Goal: Transaction & Acquisition: Purchase product/service

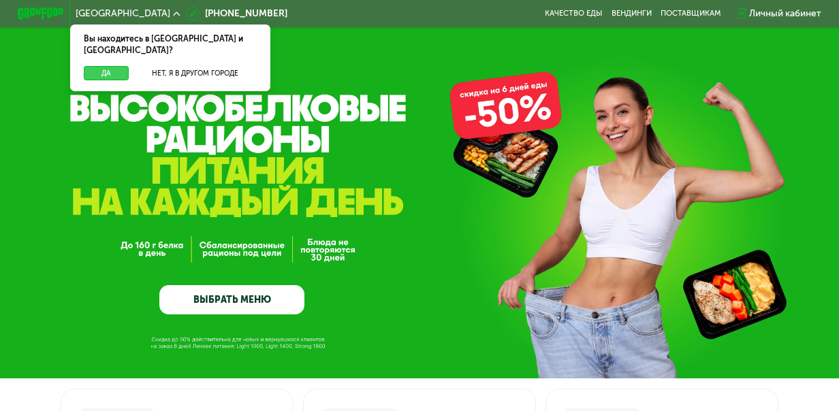
click at [105, 66] on button "Да" at bounding box center [106, 73] width 45 height 14
click at [100, 66] on button "Да" at bounding box center [106, 73] width 45 height 14
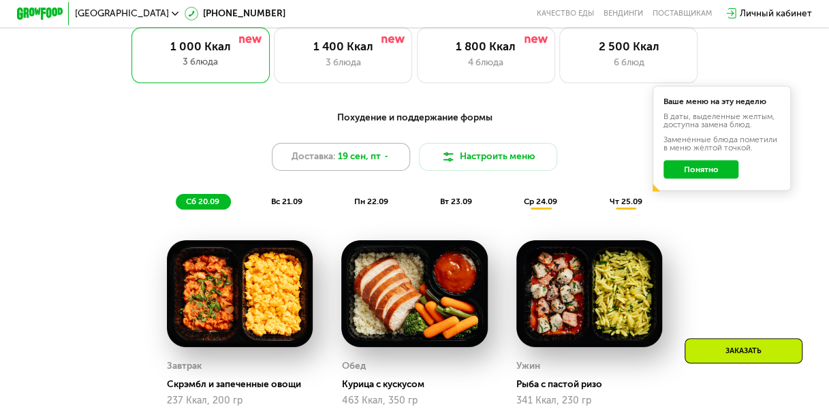
scroll to position [797, 0]
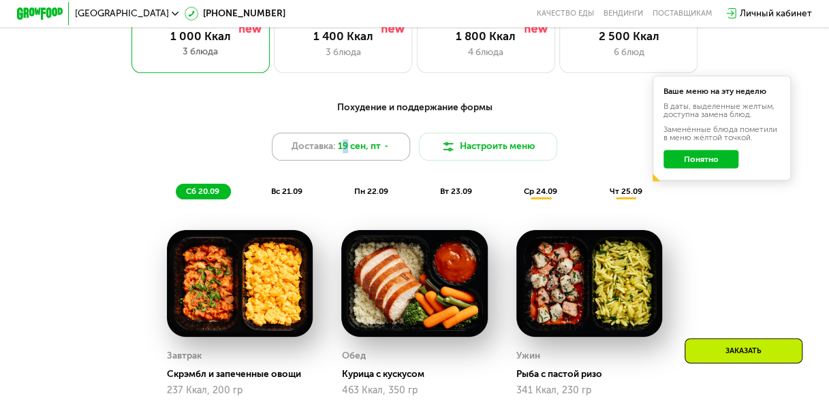
click at [344, 153] on span "19 сен, пт" at bounding box center [359, 147] width 43 height 14
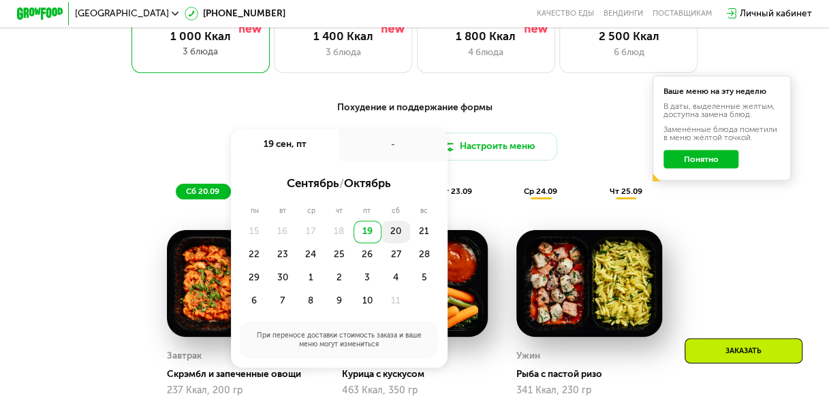
click at [399, 240] on div "20" at bounding box center [395, 232] width 29 height 23
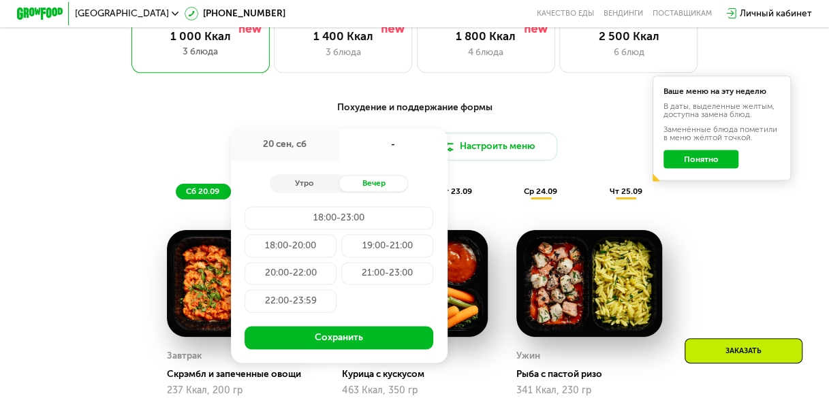
click at [538, 223] on div "Ужин Рыба с пастой ризо 341 Ккал, 230 гр" at bounding box center [589, 313] width 174 height 195
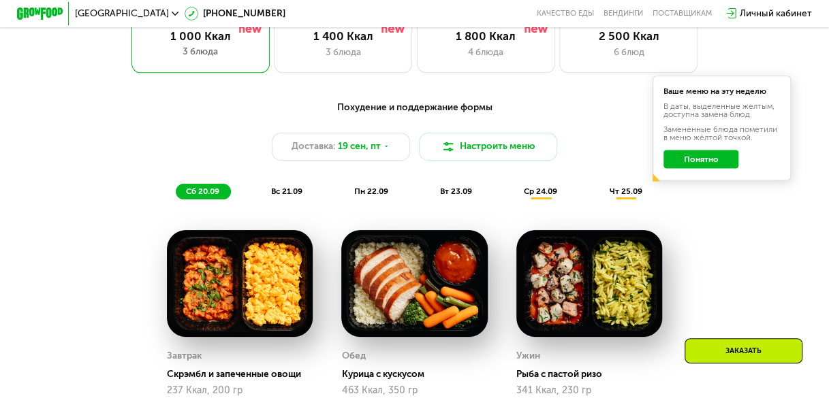
click at [295, 196] on span "вс 21.09" at bounding box center [286, 192] width 31 height 10
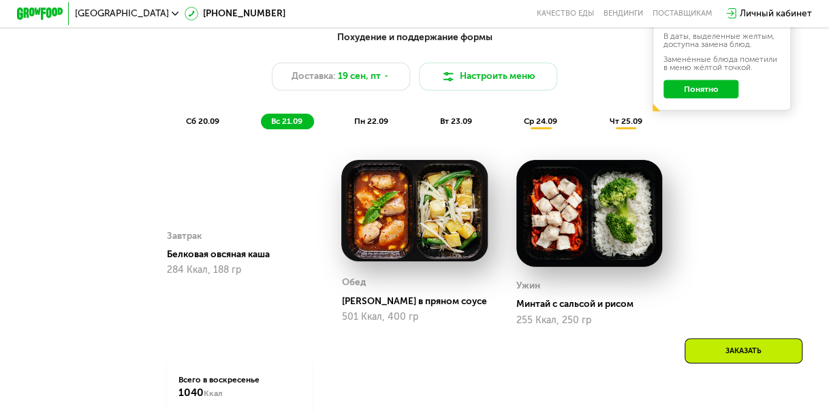
scroll to position [888, 0]
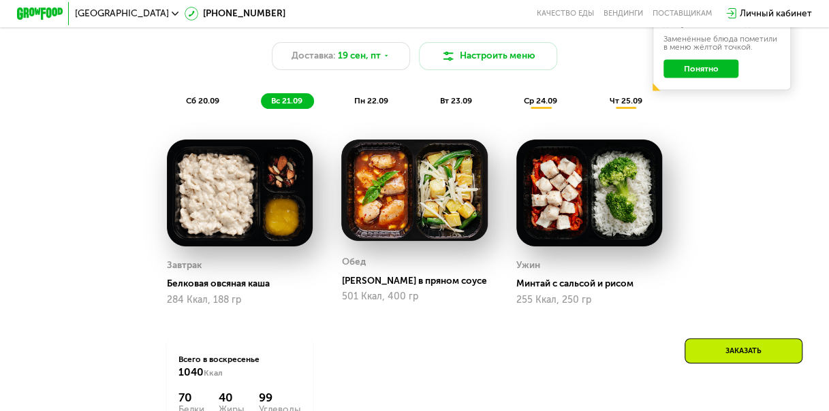
click at [373, 105] on span "пн 22.09" at bounding box center [371, 101] width 34 height 10
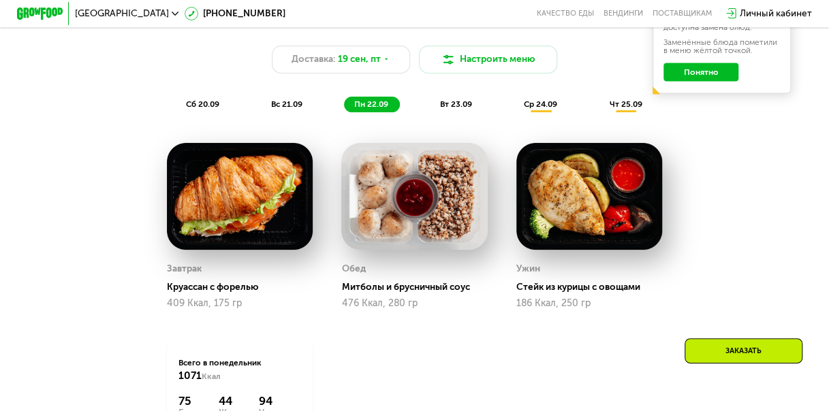
scroll to position [797, 0]
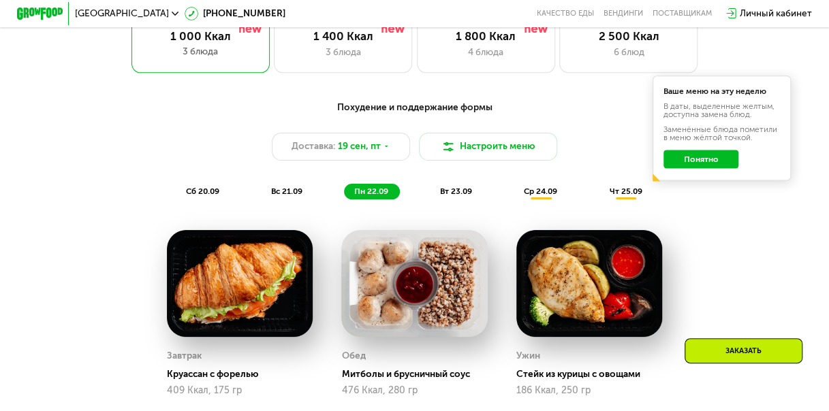
click at [451, 196] on span "вт 23.09" at bounding box center [456, 192] width 32 height 10
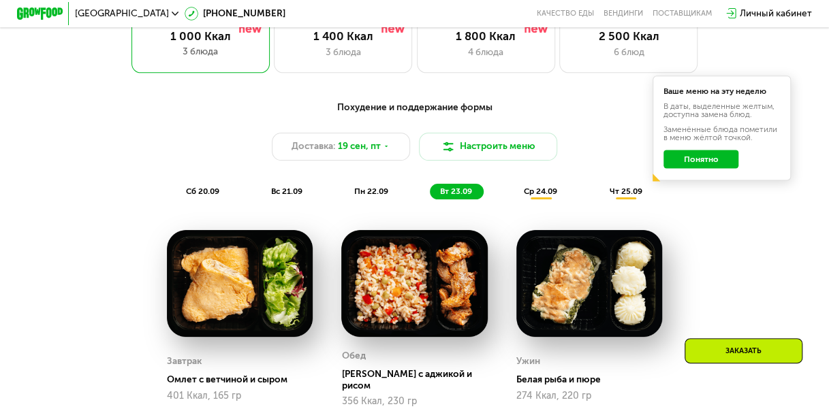
click at [684, 168] on button "Понятно" at bounding box center [700, 159] width 75 height 18
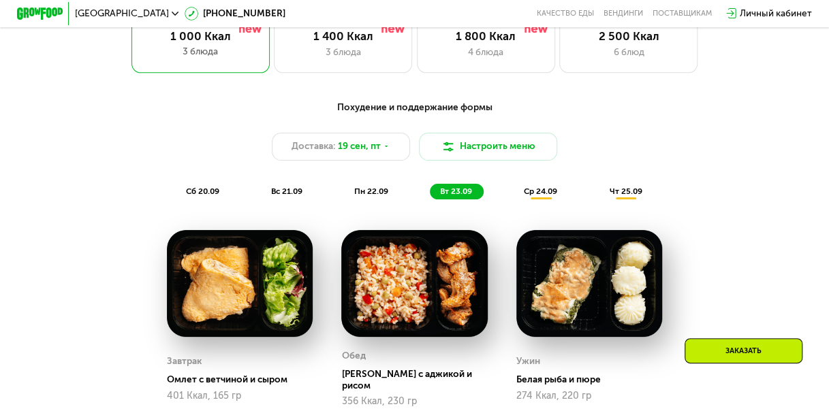
click at [782, 17] on div "Личный кабинет" at bounding box center [775, 14] width 72 height 14
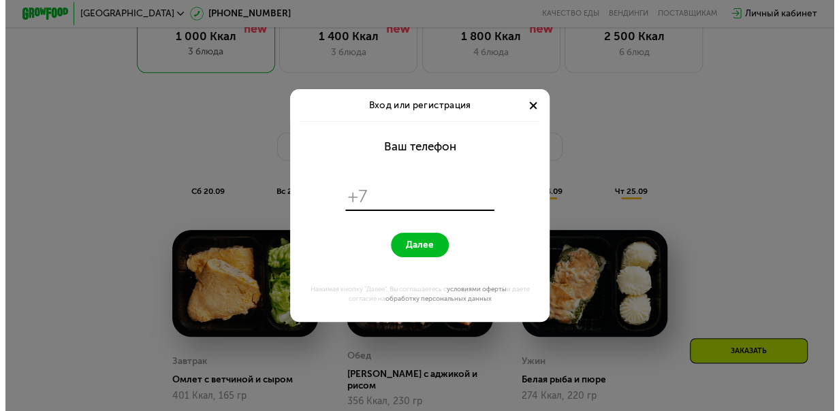
scroll to position [0, 0]
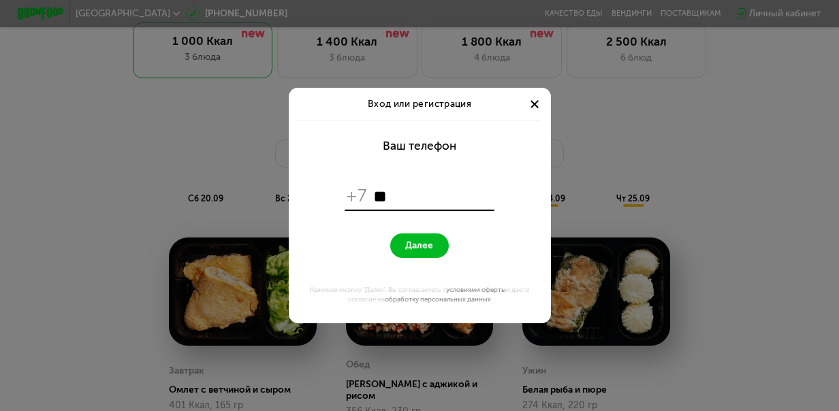
type input "*"
type input "**********"
click at [499, 150] on form "**********" at bounding box center [419, 223] width 248 height 204
click at [430, 250] on span "Далее" at bounding box center [419, 245] width 28 height 11
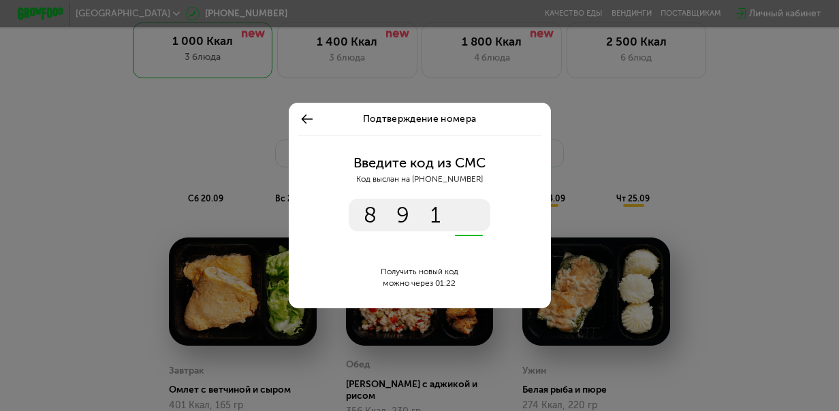
type input "****"
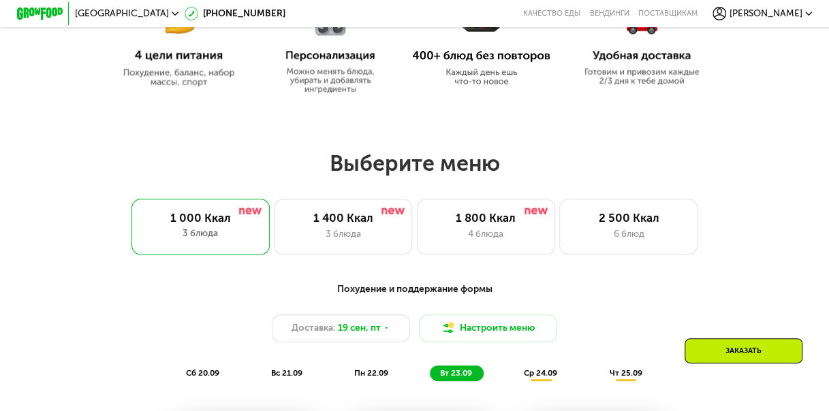
scroll to position [253, 0]
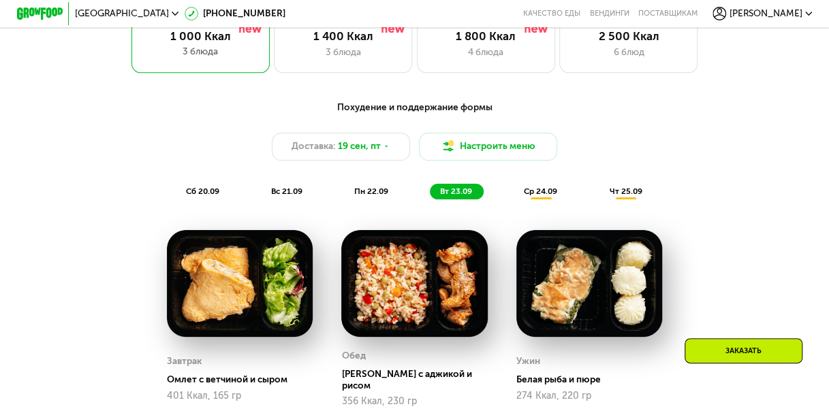
click at [754, 351] on div "Заказать" at bounding box center [743, 350] width 118 height 25
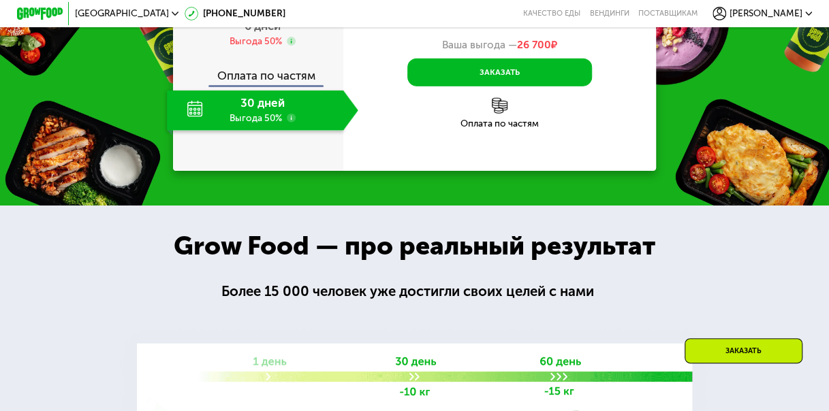
scroll to position [1411, 0]
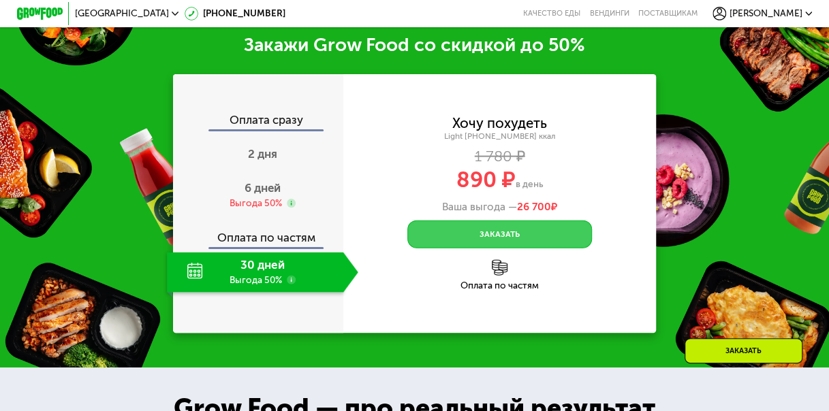
click at [450, 238] on button "Заказать" at bounding box center [499, 235] width 184 height 28
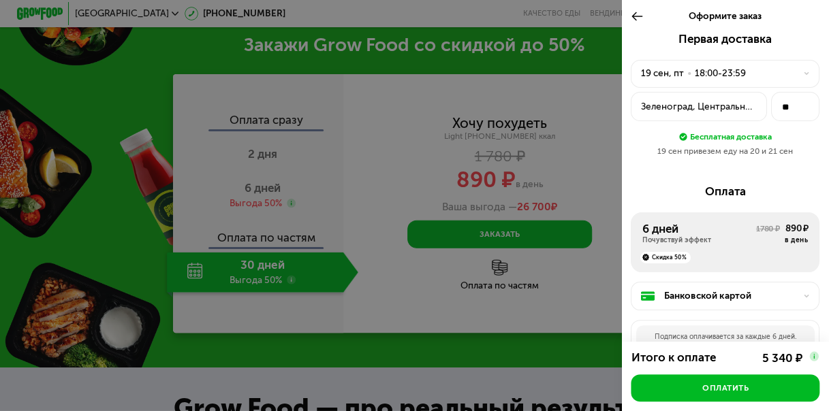
click at [735, 108] on div "Зеленоград, Центральный, 455" at bounding box center [699, 107] width 116 height 14
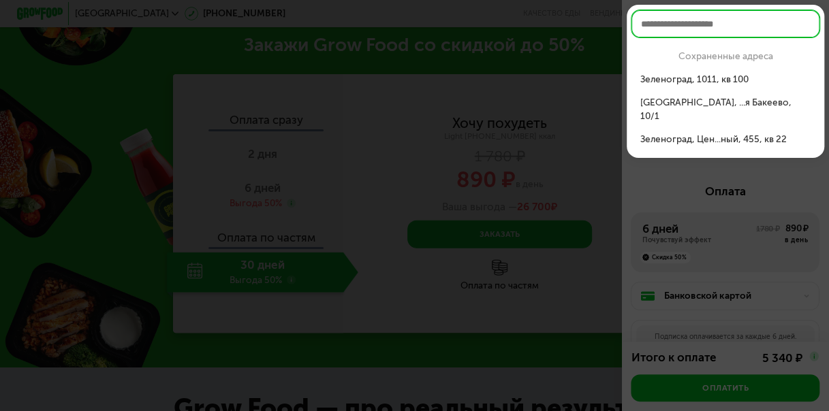
click at [732, 81] on div "Зеленоград, 1011, кв 100" at bounding box center [725, 80] width 170 height 14
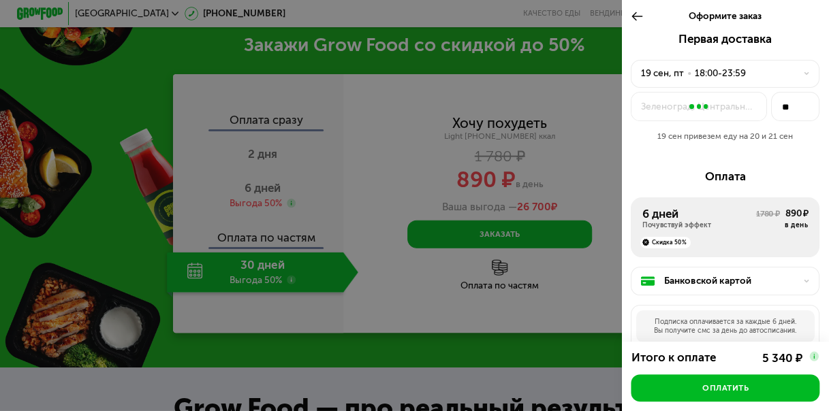
type input "***"
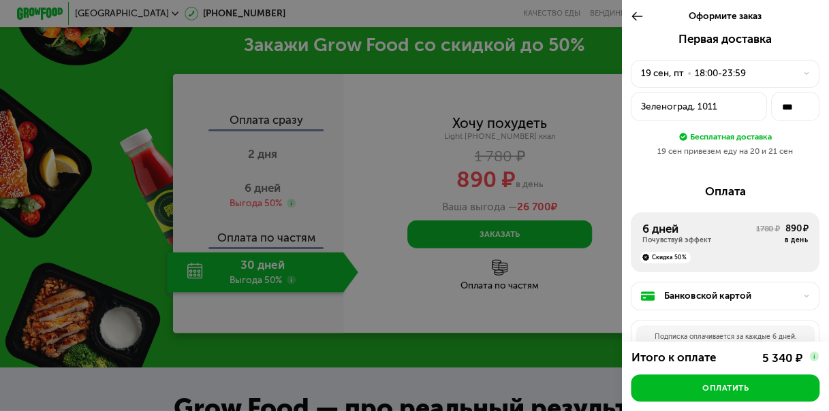
click at [682, 71] on div "19 сен, пт • 18:00-23:59" at bounding box center [718, 74] width 155 height 14
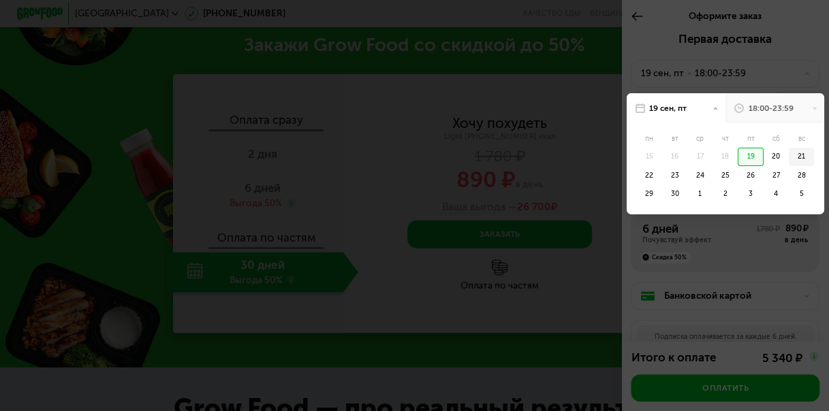
click at [788, 155] on div "21" at bounding box center [800, 157] width 25 height 18
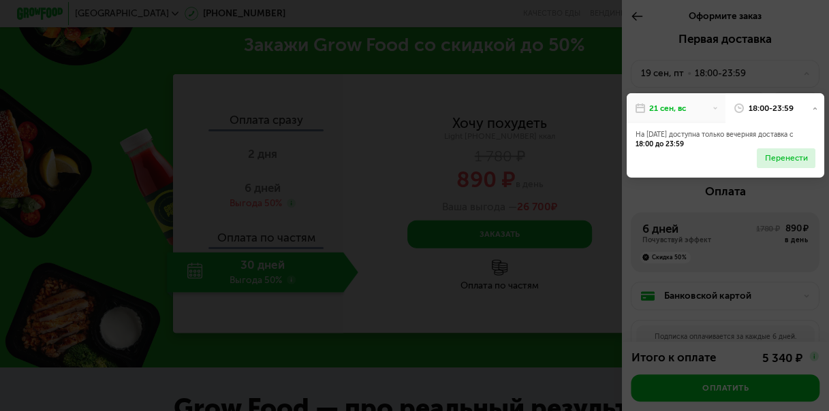
click at [767, 154] on div "Перенести" at bounding box center [786, 158] width 43 height 12
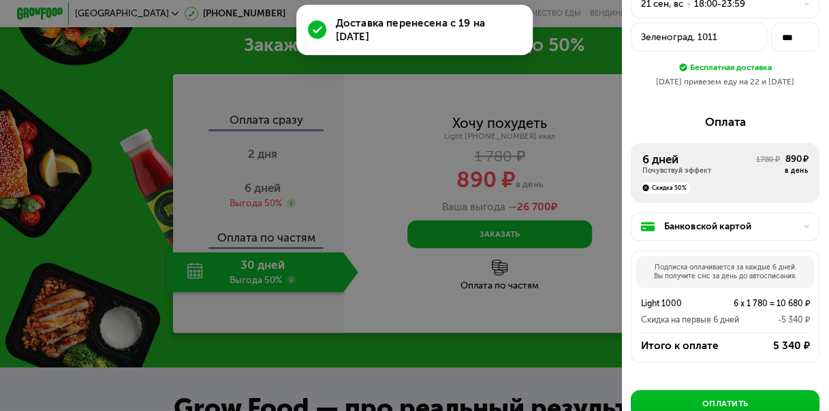
scroll to position [91, 0]
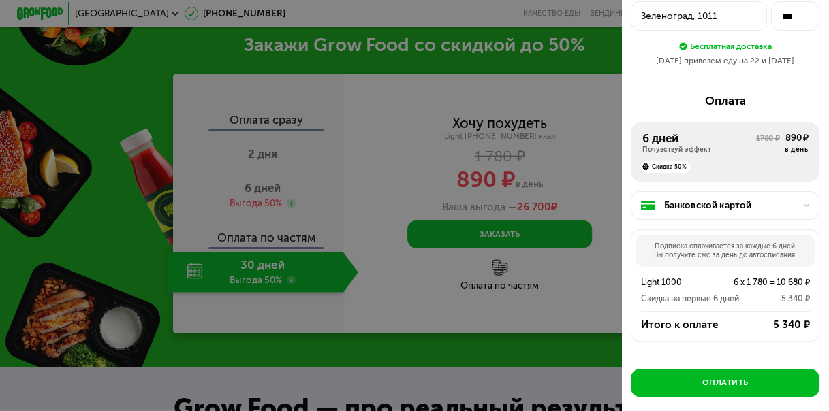
click at [528, 51] on div at bounding box center [414, 205] width 829 height 411
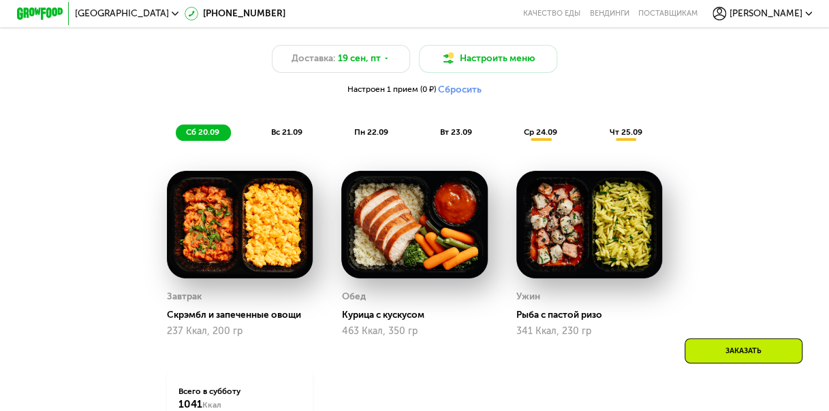
scroll to position [908, 0]
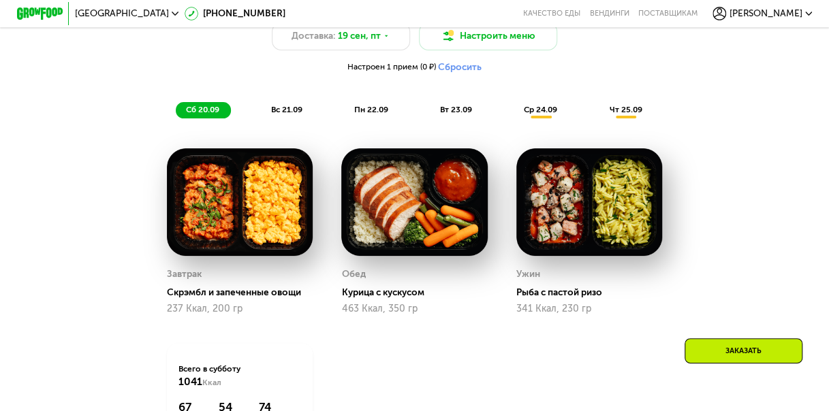
click at [636, 114] on span "чт 25.09" at bounding box center [625, 110] width 33 height 10
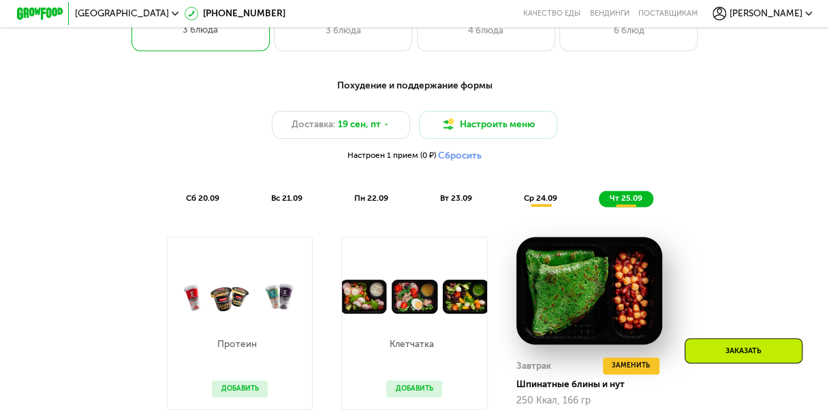
scroll to position [817, 0]
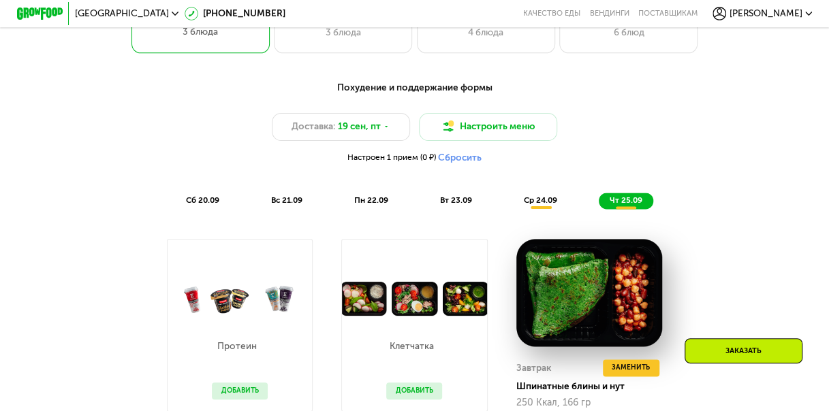
click at [527, 205] on span "ср 24.09" at bounding box center [540, 200] width 33 height 10
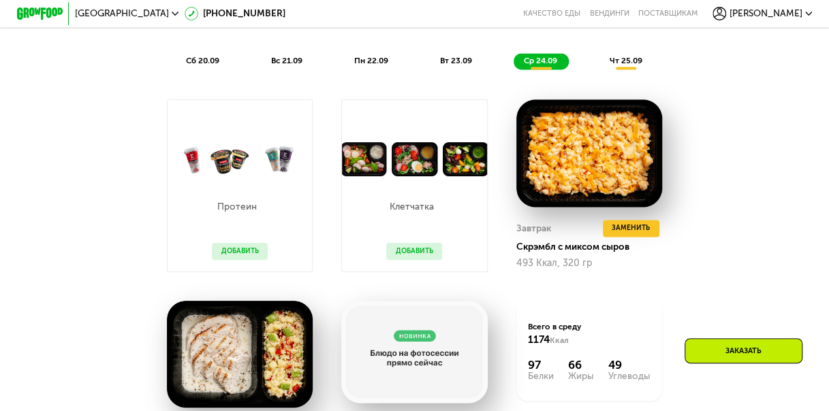
scroll to position [908, 0]
